Goal: Obtain resource: Download file/media

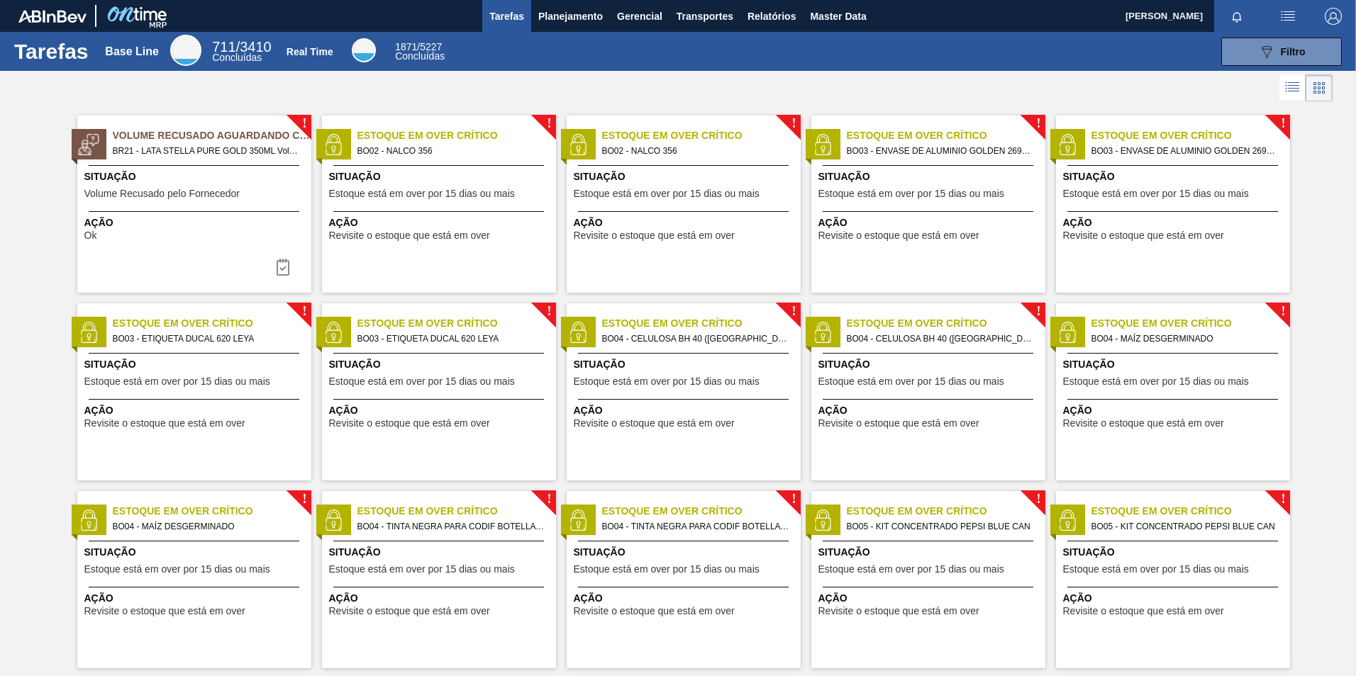
drag, startPoint x: 757, startPoint y: 25, endPoint x: 318, endPoint y: 0, distance: 440.3
click at [758, 25] on button "Relatórios" at bounding box center [771, 16] width 62 height 32
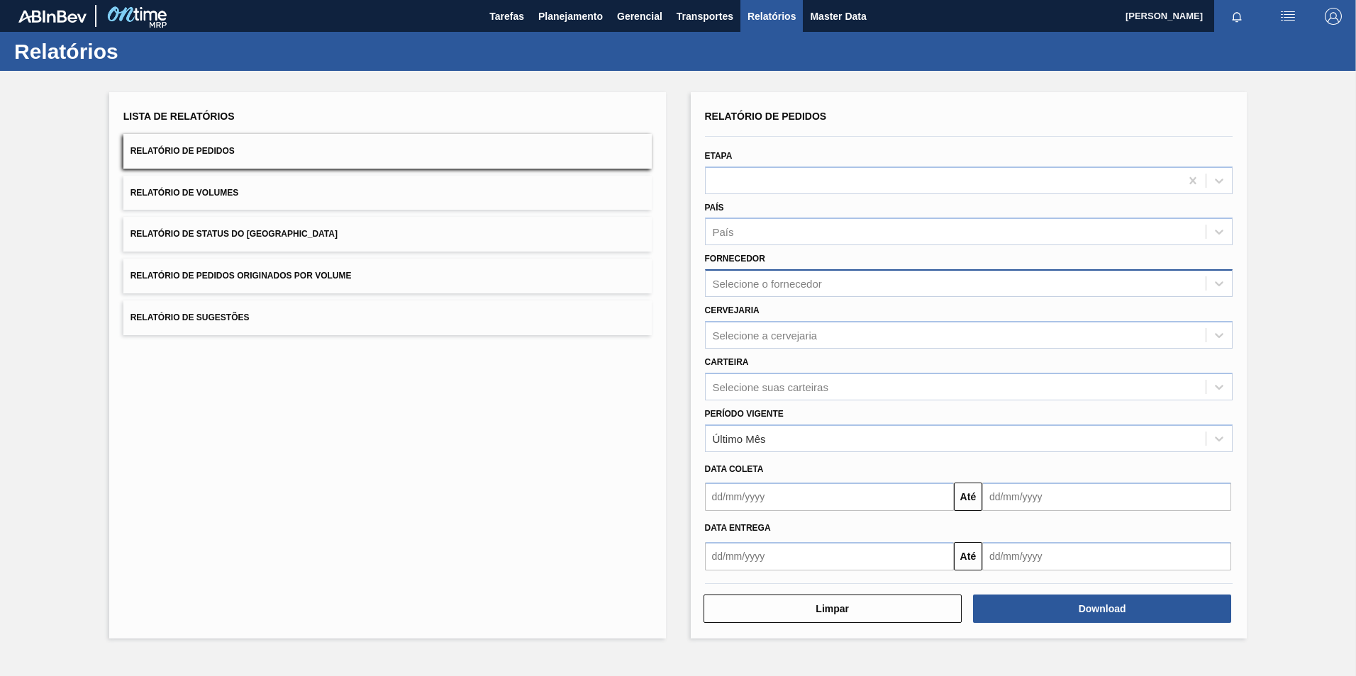
click at [778, 282] on div "Selecione o fornecedor" at bounding box center [767, 284] width 109 height 12
paste input "280467"
type input "280467"
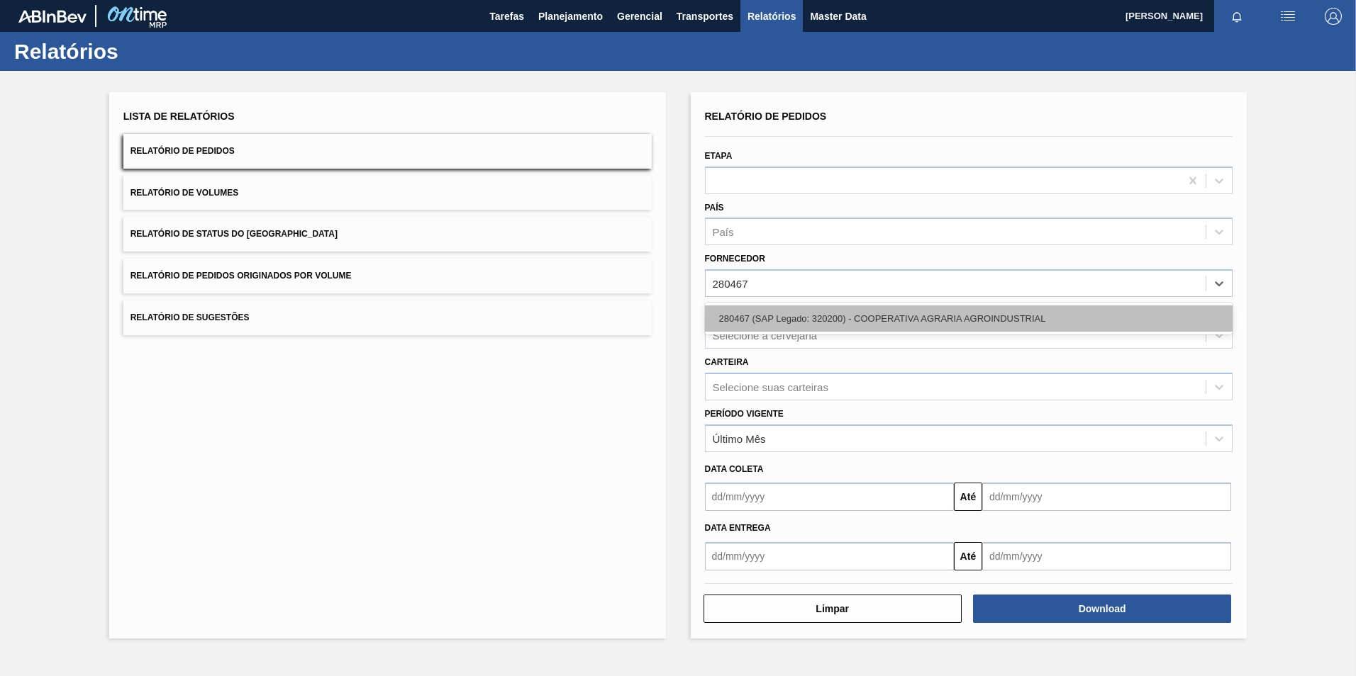
click at [798, 313] on div "280467 (SAP Legado: 320200) - COOPERATIVA AGRARIA AGROINDUSTRIAL" at bounding box center [969, 319] width 528 height 26
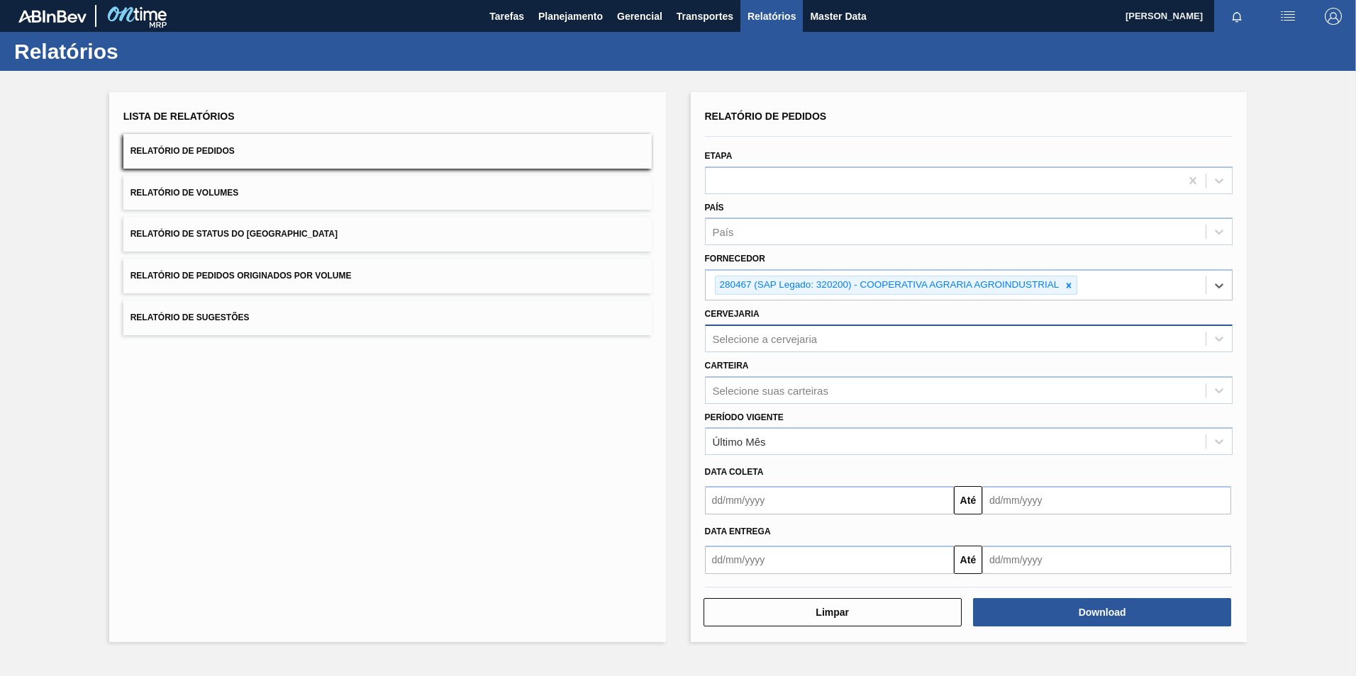
click at [768, 340] on div "Selecione a cervejaria" at bounding box center [765, 339] width 105 height 12
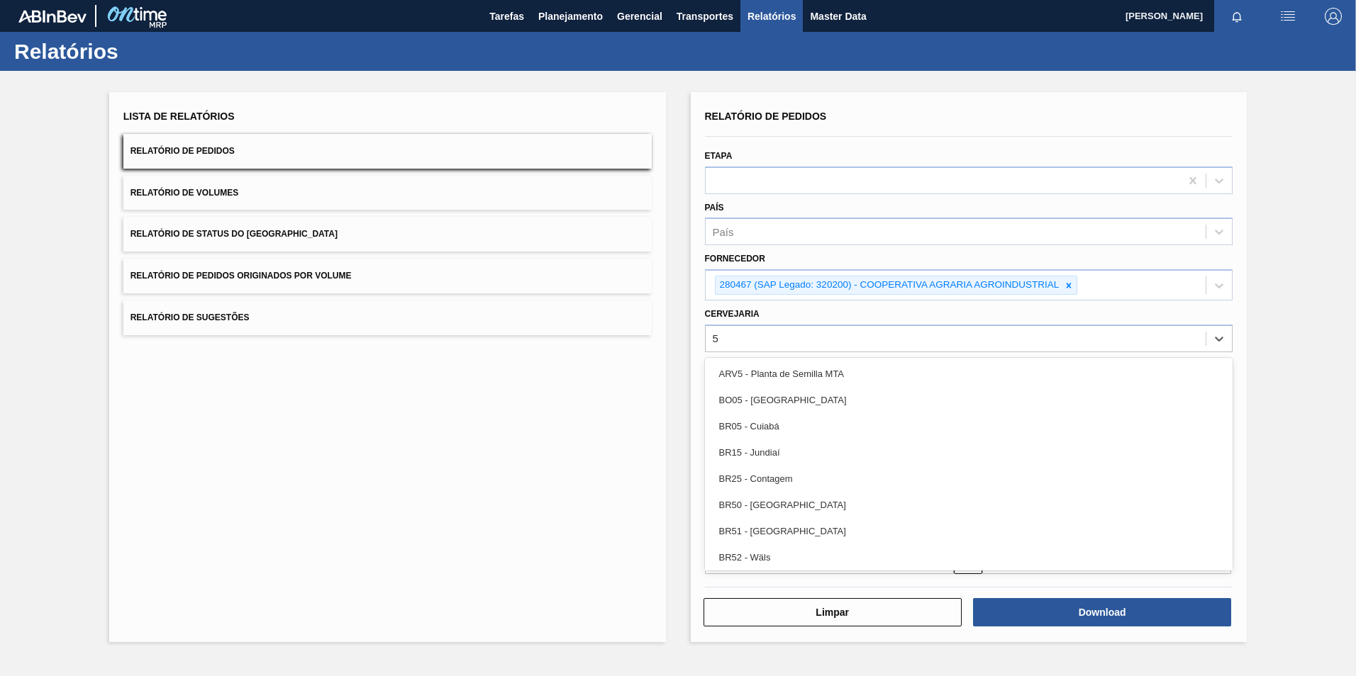
type input "53"
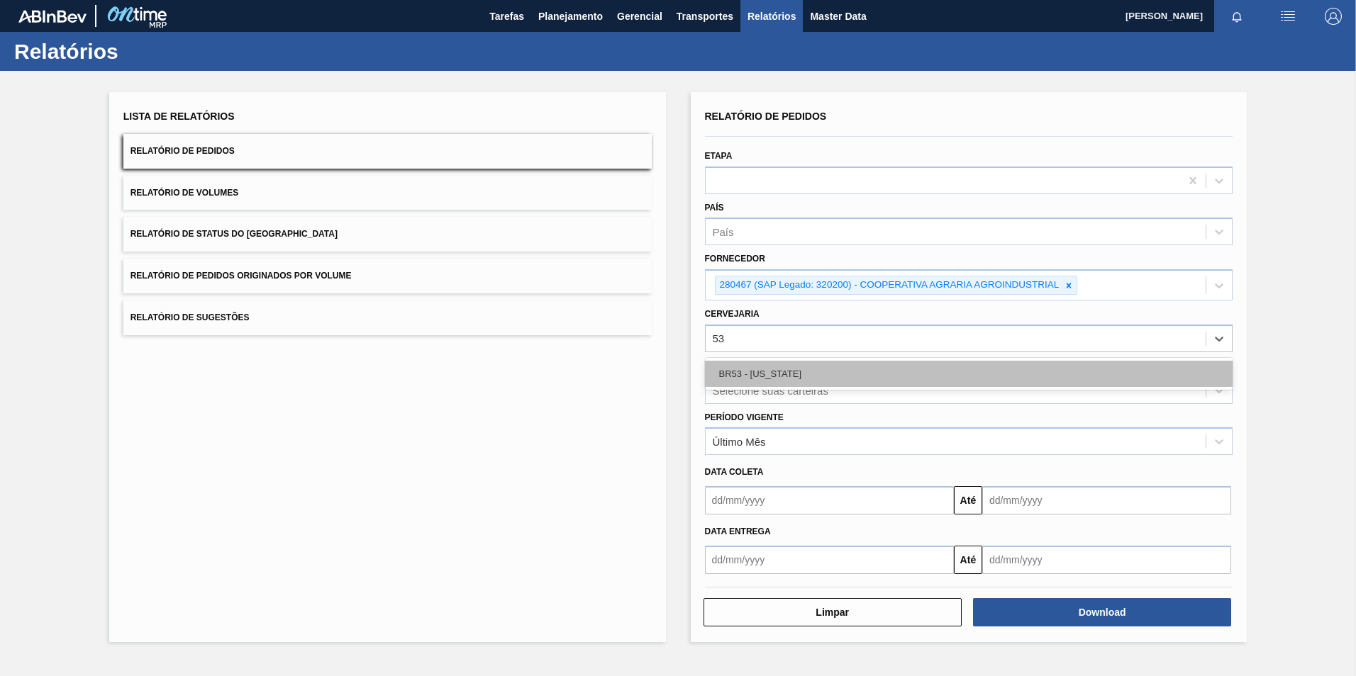
click at [767, 367] on div "BR53 - Colorado" at bounding box center [969, 374] width 528 height 26
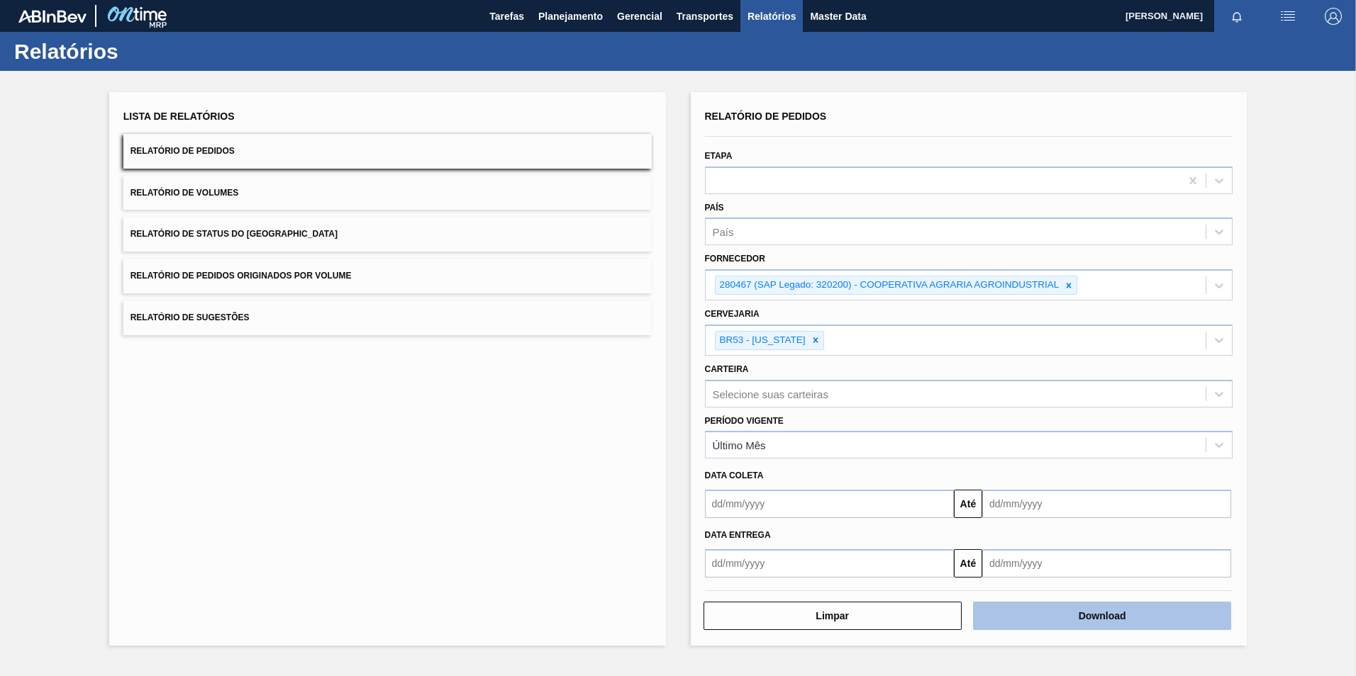
click at [900, 444] on button "Download" at bounding box center [1102, 616] width 258 height 28
